Goal: Find specific page/section: Find specific page/section

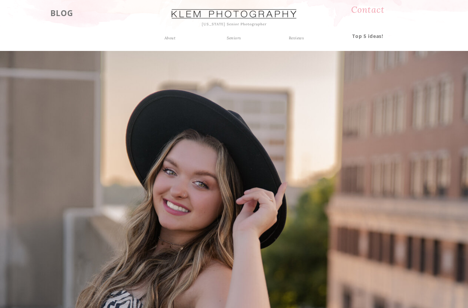
click at [167, 41] on div "About" at bounding box center [170, 38] width 18 height 6
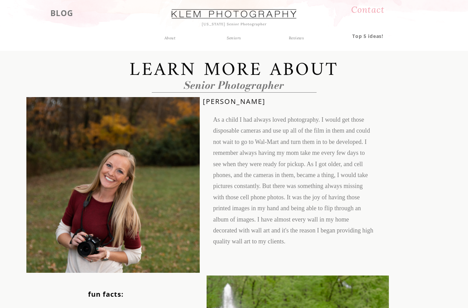
click at [235, 38] on div "Seniors" at bounding box center [233, 38] width 25 height 6
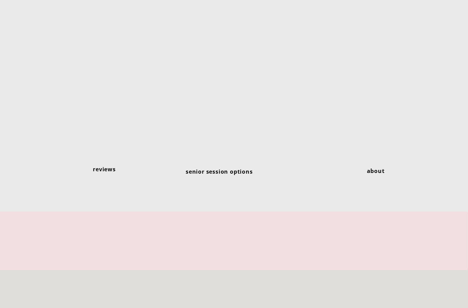
scroll to position [1952, 0]
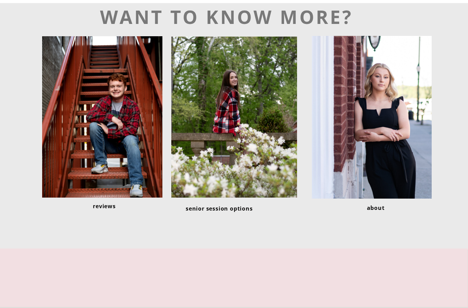
click at [381, 209] on h3 "about" at bounding box center [375, 206] width 52 height 7
